Goal: Transaction & Acquisition: Register for event/course

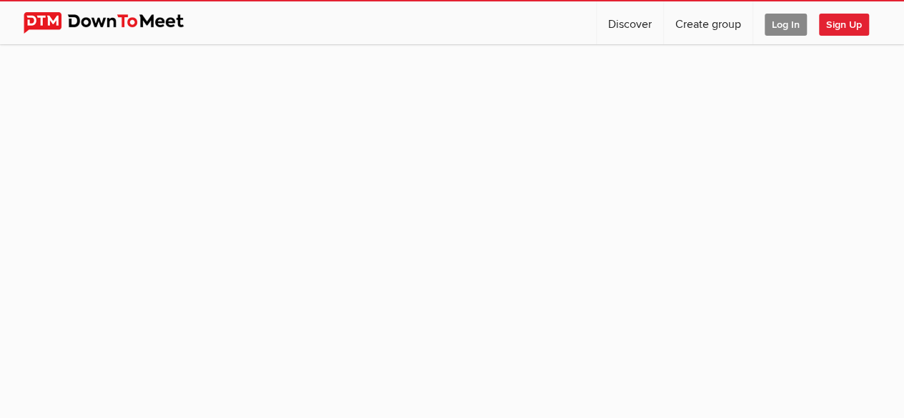
click at [778, 25] on span "Log In" at bounding box center [785, 25] width 42 height 22
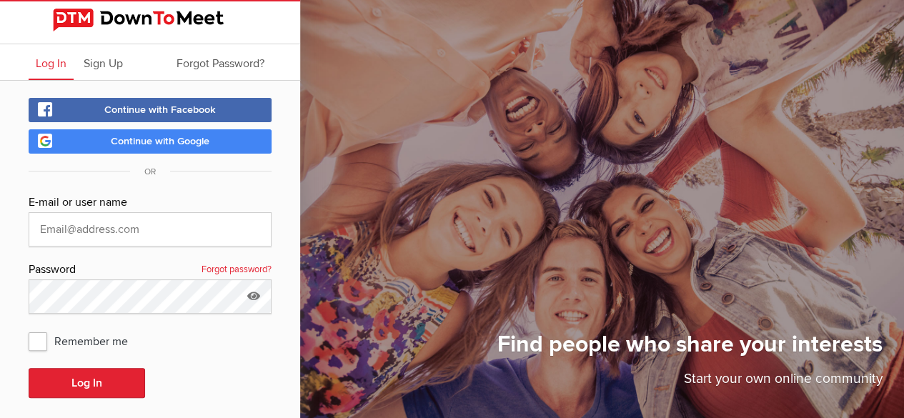
click at [221, 142] on link "Continue with Google" at bounding box center [150, 141] width 243 height 24
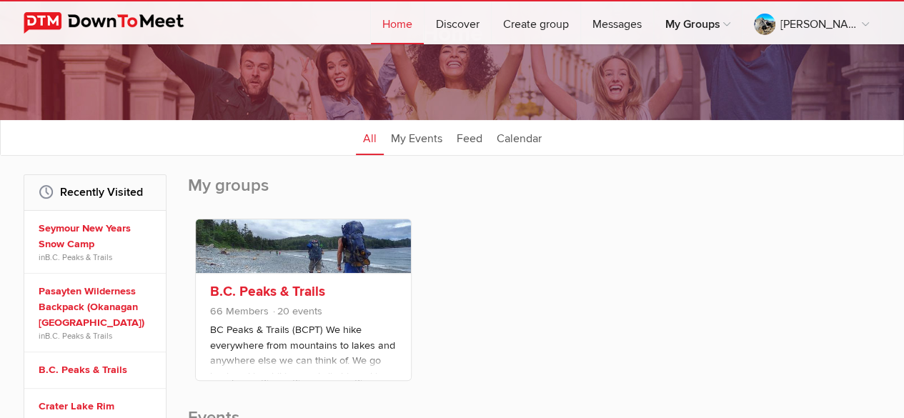
scroll to position [96, 0]
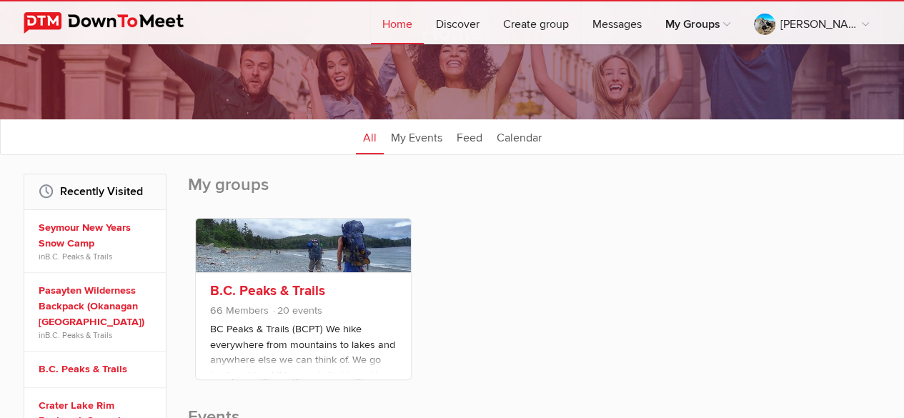
click at [314, 290] on link "B.C. Peaks & Trails" at bounding box center [267, 290] width 115 height 17
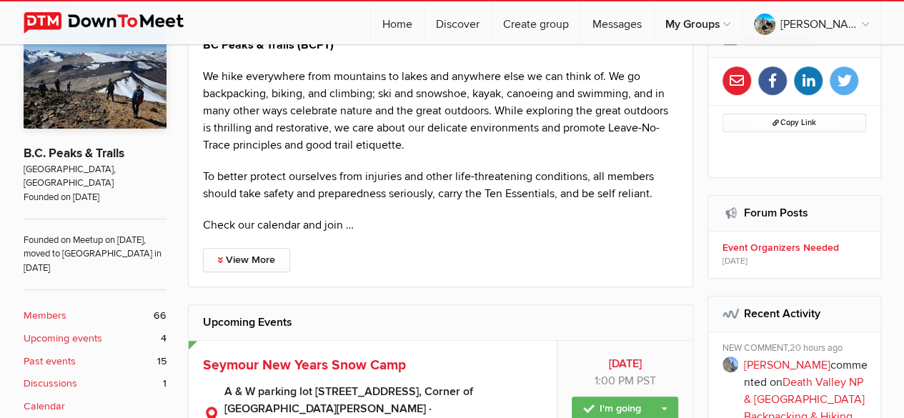
scroll to position [306, 0]
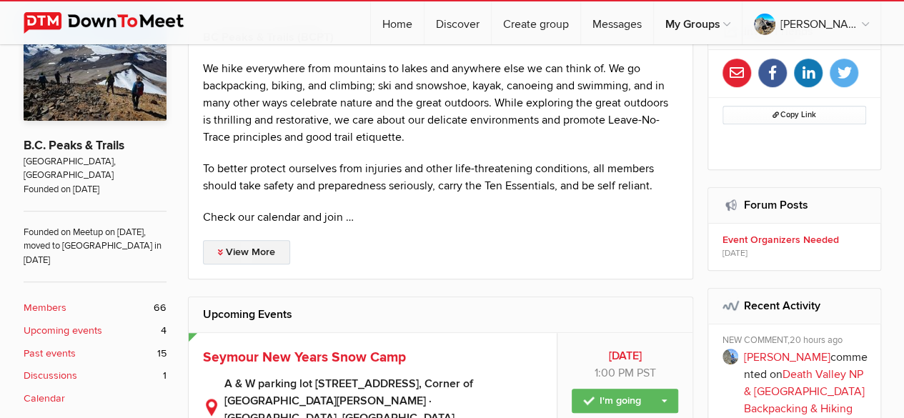
click at [259, 250] on link "View More" at bounding box center [246, 252] width 87 height 24
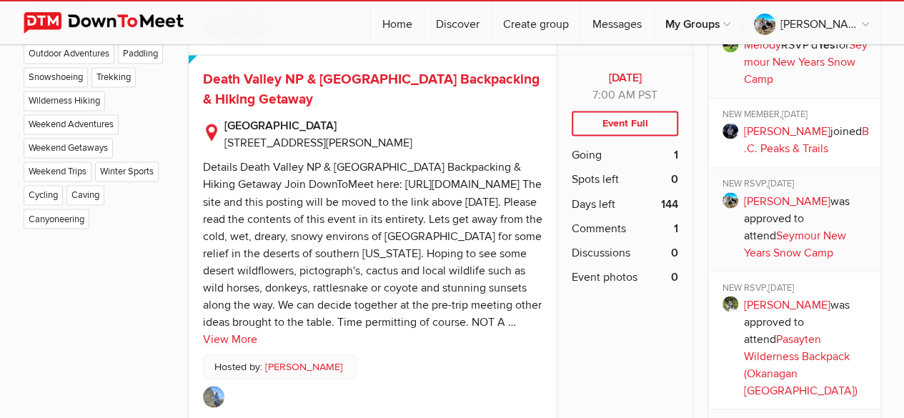
scroll to position [1188, 0]
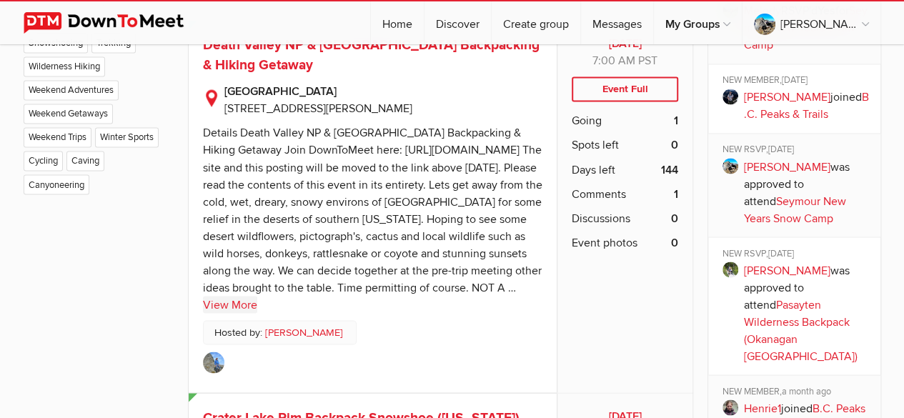
click at [234, 309] on link "View More" at bounding box center [230, 304] width 54 height 17
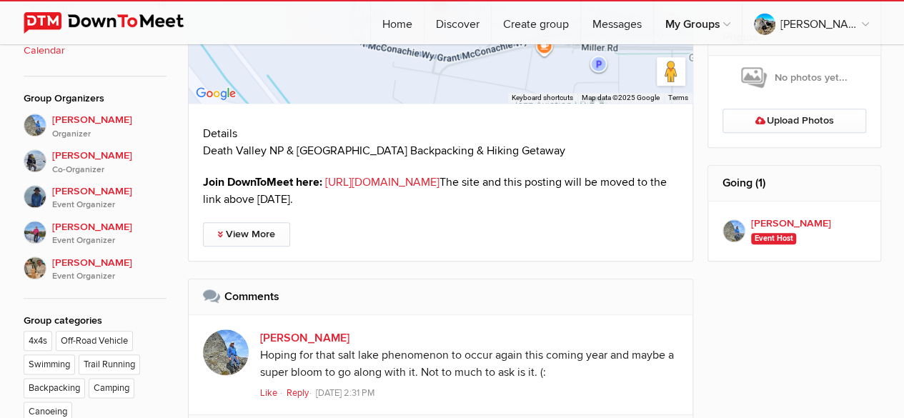
scroll to position [652, 0]
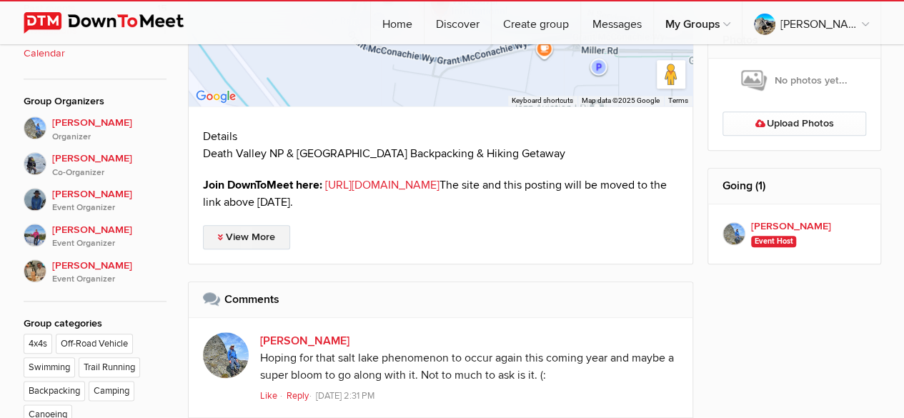
click at [234, 239] on link "View More" at bounding box center [246, 237] width 87 height 24
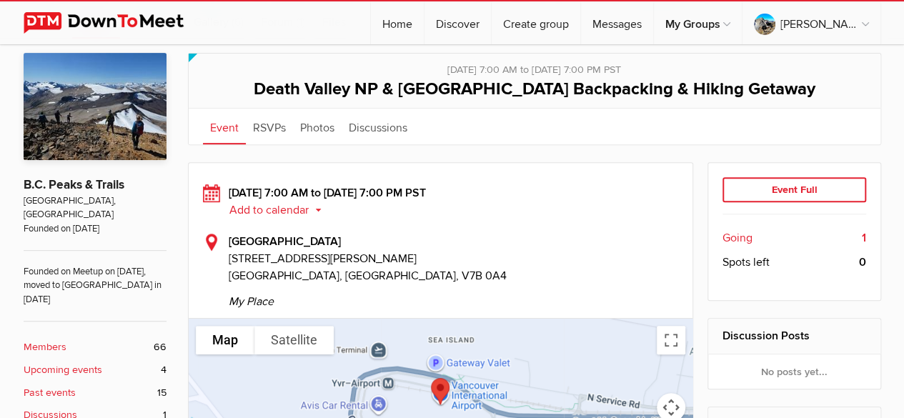
scroll to position [266, 0]
click at [813, 187] on div "Event Full" at bounding box center [794, 191] width 144 height 26
click at [730, 237] on span "Going" at bounding box center [737, 238] width 30 height 17
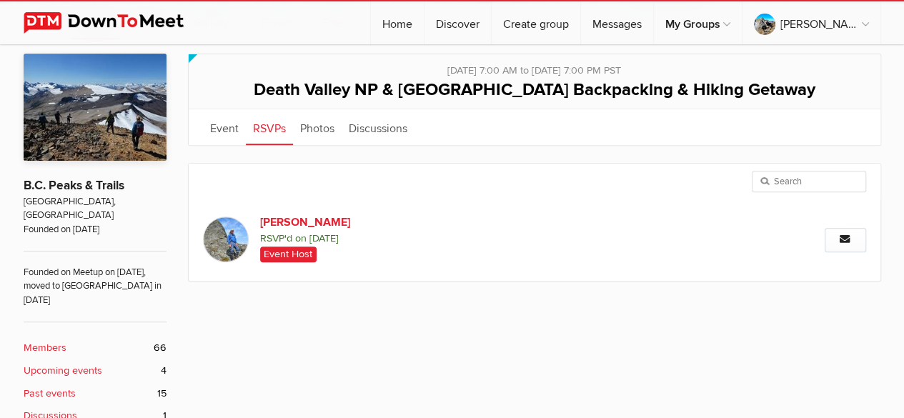
scroll to position [270, 0]
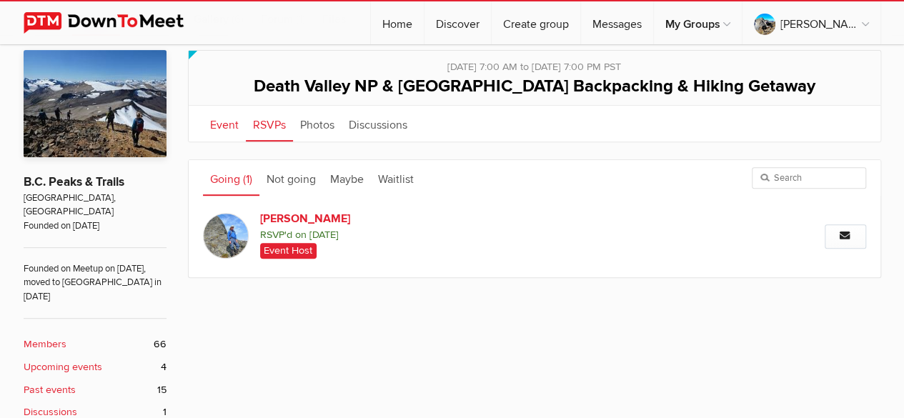
click at [223, 127] on link "Event" at bounding box center [224, 124] width 43 height 36
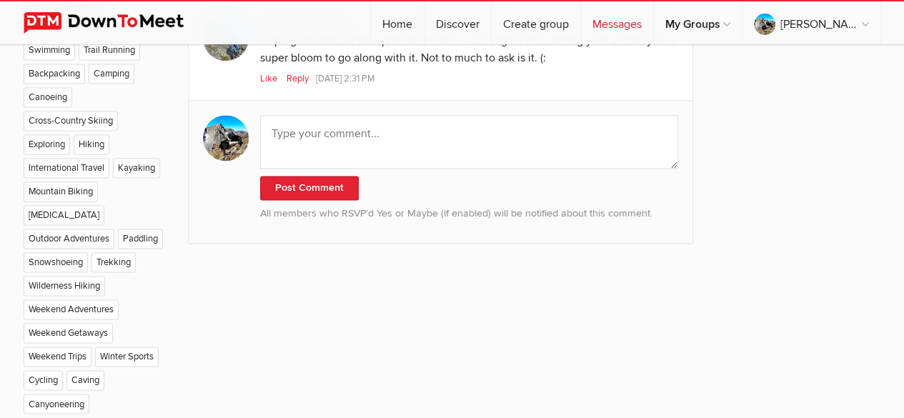
scroll to position [970, 0]
